Goal: Find specific page/section: Find specific page/section

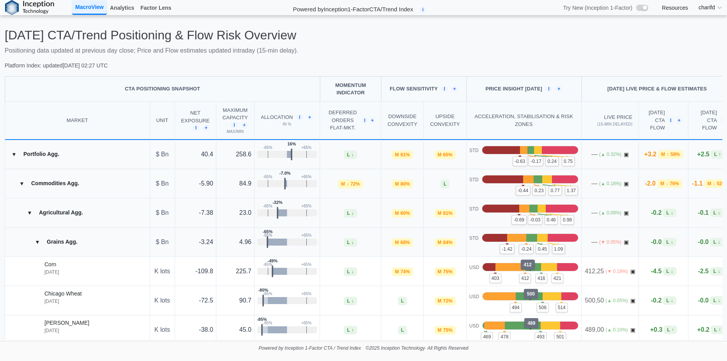
click at [661, 156] on span "M" at bounding box center [663, 154] width 4 height 7
click at [529, 51] on p "Positioning data updated at previous day close; Price and Flow estimates update…" at bounding box center [364, 50] width 718 height 9
drag, startPoint x: 529, startPoint y: 51, endPoint x: 447, endPoint y: 53, distance: 81.5
click at [447, 53] on p "Positioning data updated at previous day close; Price and Flow estimates update…" at bounding box center [364, 50] width 718 height 9
drag, startPoint x: 446, startPoint y: 53, endPoint x: 412, endPoint y: 53, distance: 33.9
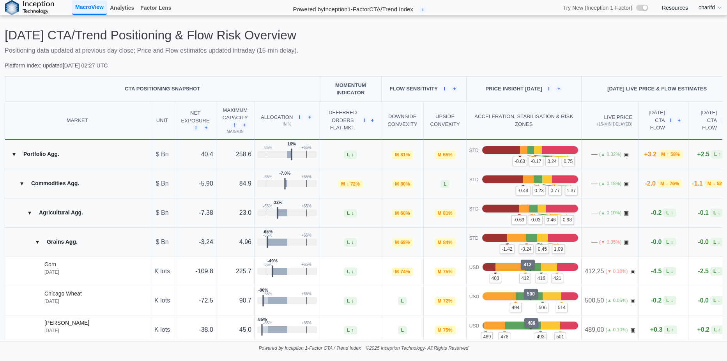
click at [412, 53] on p "Positioning data updated at previous day close; Price and Flow estimates update…" at bounding box center [364, 50] width 718 height 9
drag, startPoint x: 412, startPoint y: 53, endPoint x: 372, endPoint y: 56, distance: 40.6
click at [372, 56] on div "Today's CTA/Trend Positioning & Flow Risk Overview Positioning data updated at …" at bounding box center [364, 49] width 718 height 42
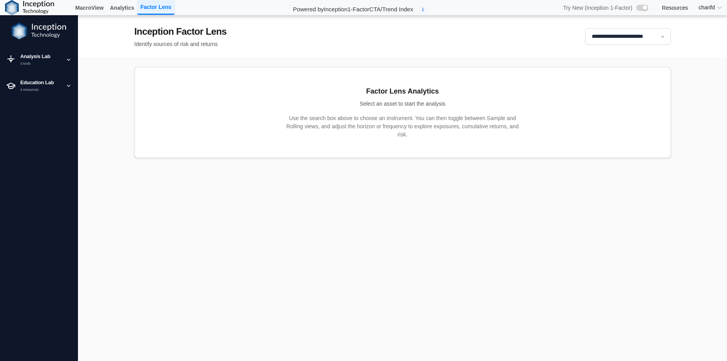
click at [395, 253] on main "**********" at bounding box center [402, 195] width 649 height 361
click at [704, 11] on span "charifd" at bounding box center [707, 8] width 16 height 8
click at [127, 10] on link "Analytics" at bounding box center [122, 7] width 30 height 13
